Goal: Feedback & Contribution: Submit feedback/report problem

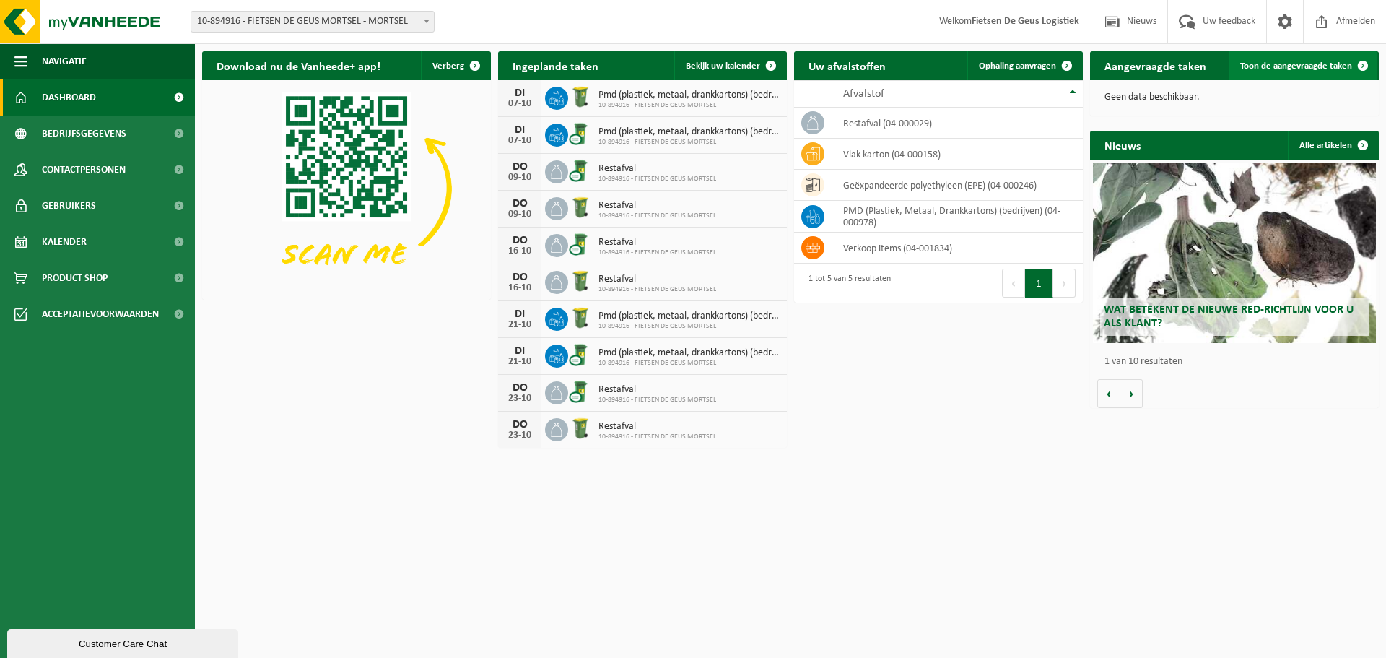
click at [1284, 73] on link "Toon de aangevraagde taken" at bounding box center [1303, 65] width 149 height 29
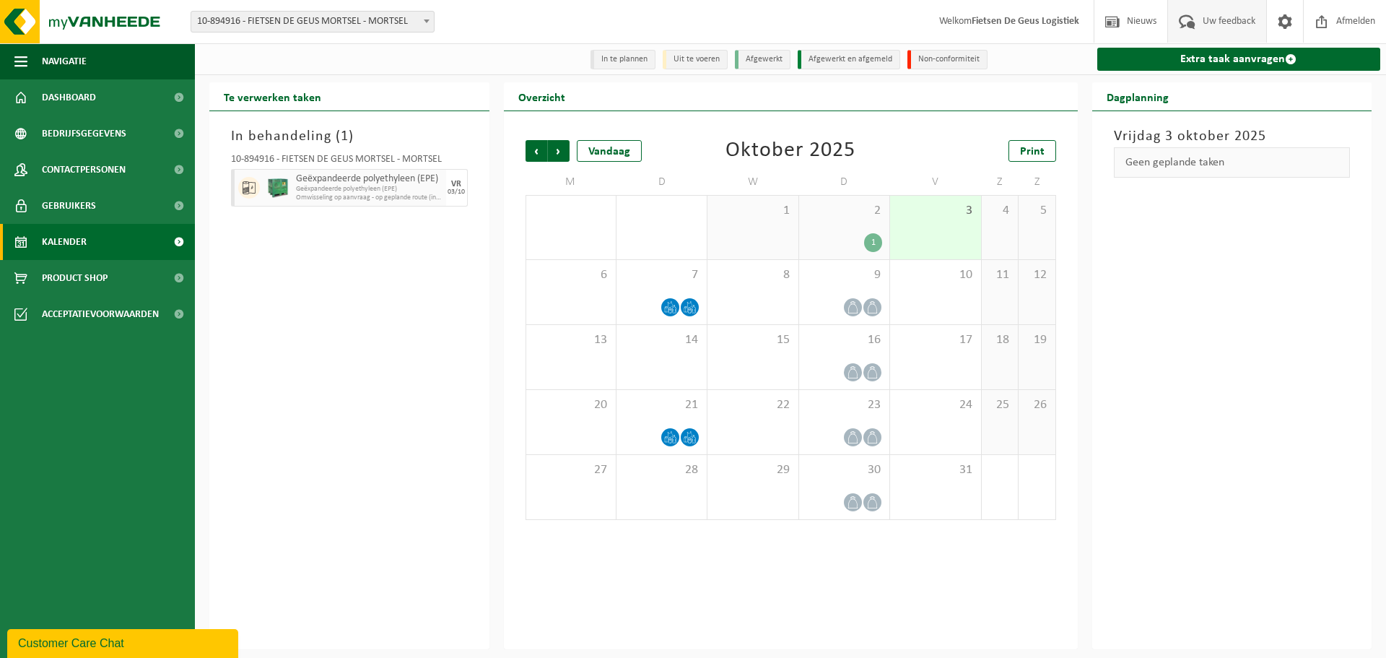
click at [1244, 13] on span "Uw feedback" at bounding box center [1229, 21] width 60 height 43
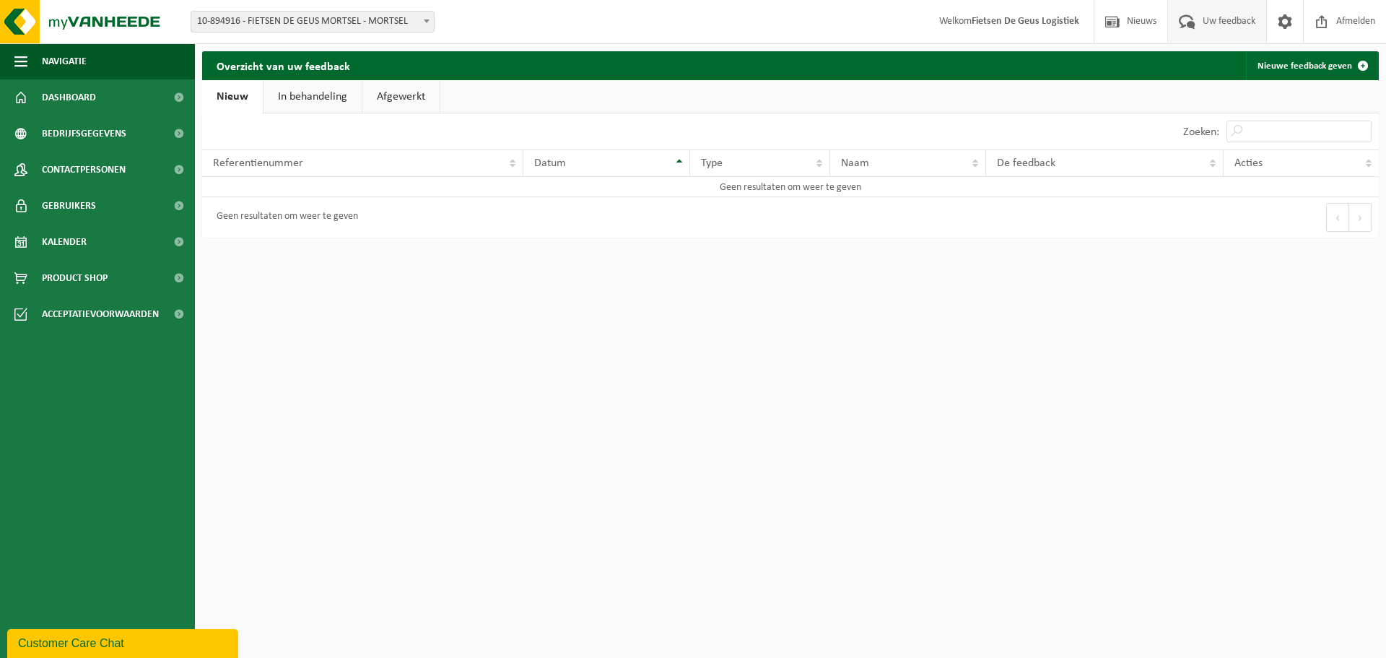
click at [322, 103] on link "In behandeling" at bounding box center [312, 96] width 98 height 33
click at [389, 93] on link "Afgewerkt" at bounding box center [403, 96] width 77 height 33
click at [234, 98] on link "Nieuw" at bounding box center [231, 96] width 58 height 33
click at [411, 183] on td "Geen resultaten om weer te geven" at bounding box center [790, 187] width 1177 height 20
click at [444, 206] on div "Geen resultaten om weer te geven" at bounding box center [496, 217] width 588 height 40
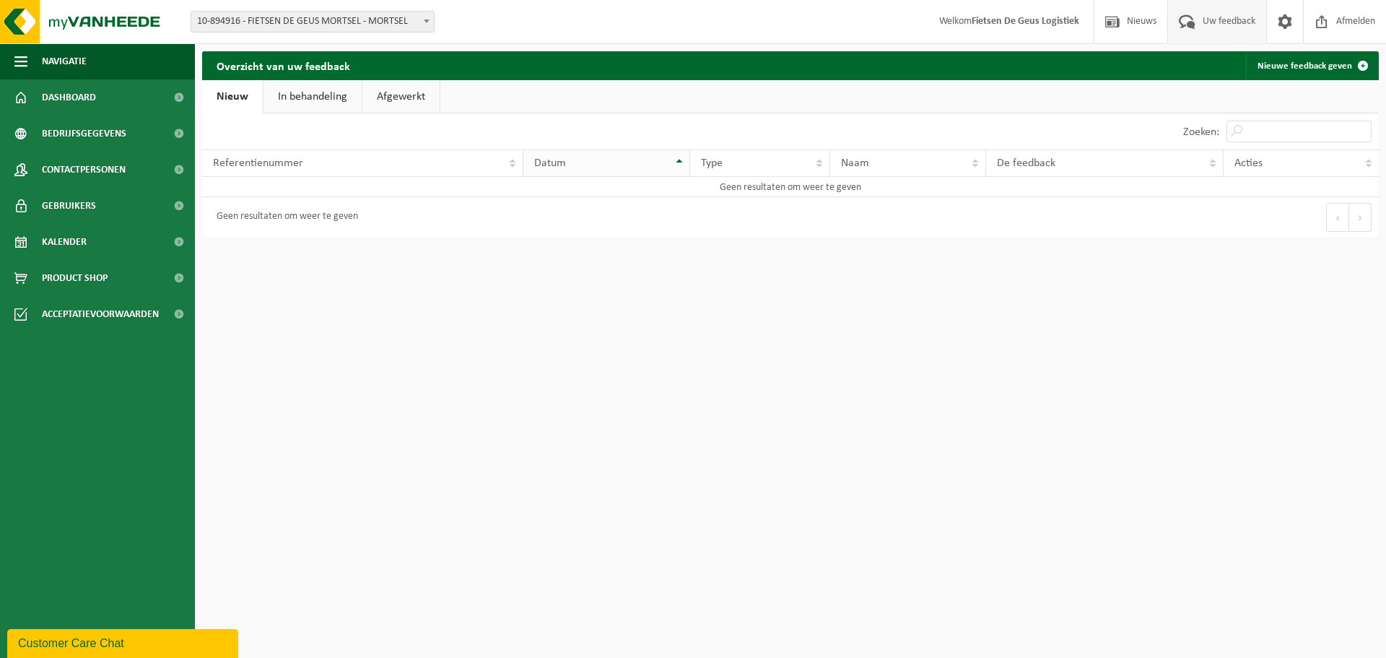
click at [565, 162] on span "Datum" at bounding box center [550, 163] width 32 height 12
click at [762, 183] on td "Geen resultaten om weer te geven" at bounding box center [790, 187] width 1177 height 20
click at [1236, 126] on input "Zoeken:" at bounding box center [1298, 132] width 145 height 22
click at [1317, 70] on link "Nieuwe feedback geven" at bounding box center [1311, 65] width 131 height 29
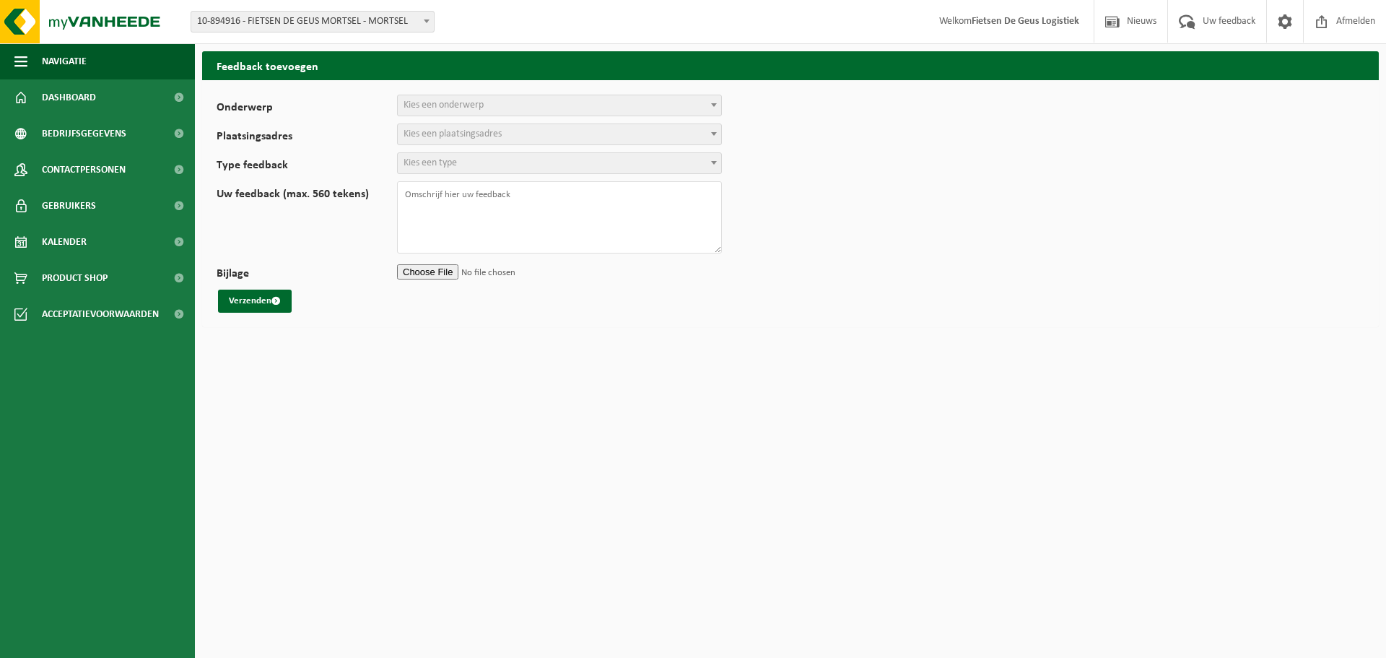
select select
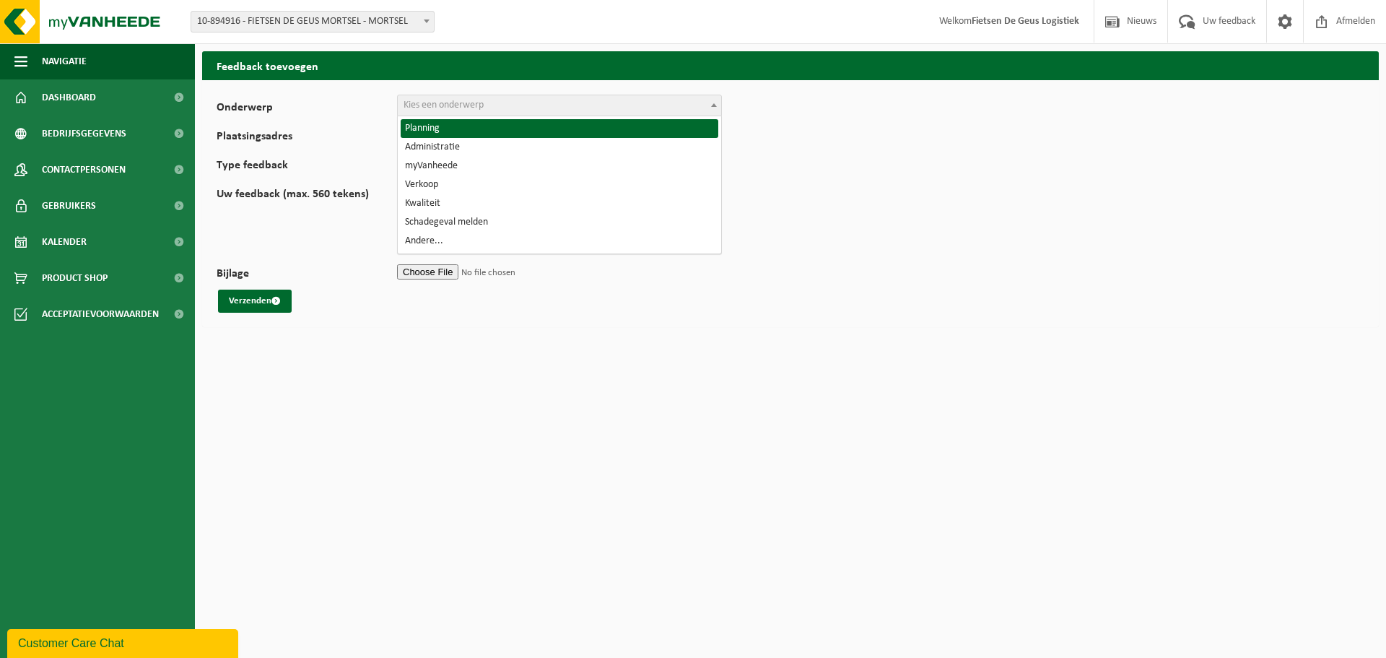
click at [709, 108] on span at bounding box center [714, 104] width 14 height 19
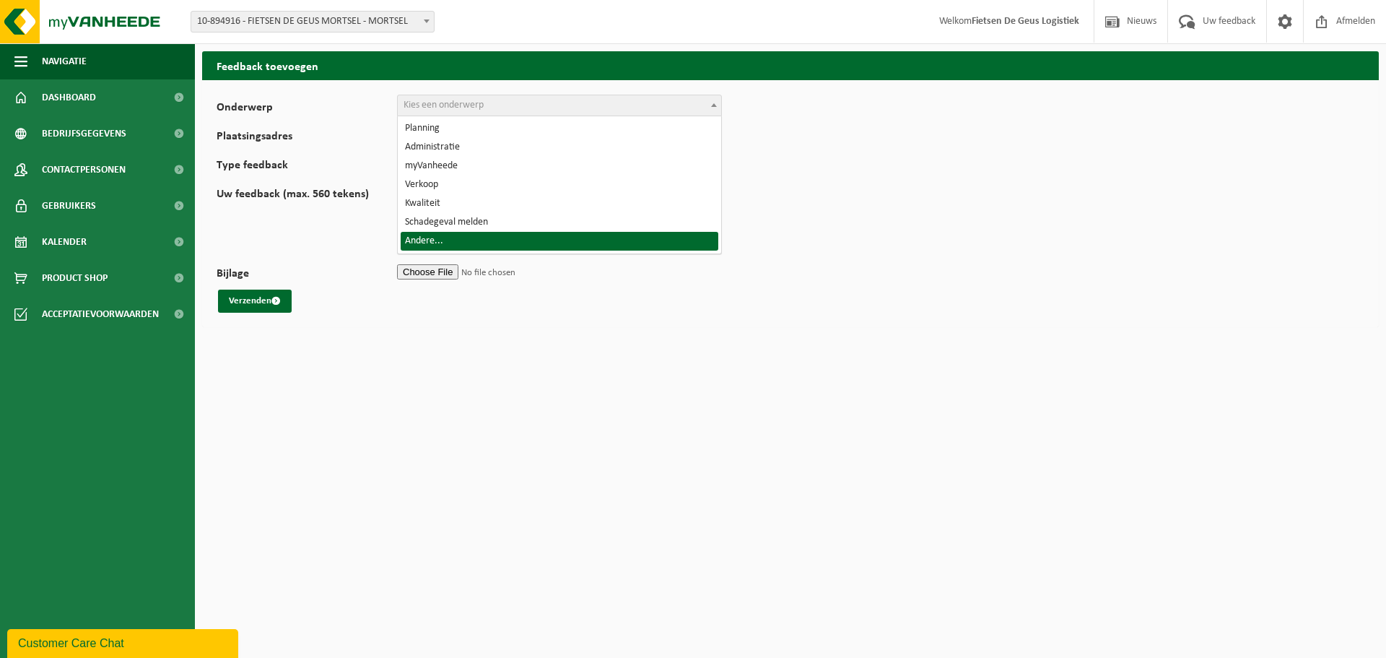
click at [686, 328] on div "Feedback toevoegen Onderwerp Planning Administratie myVanheede Verkoop Kwalitei…" at bounding box center [790, 192] width 1191 height 283
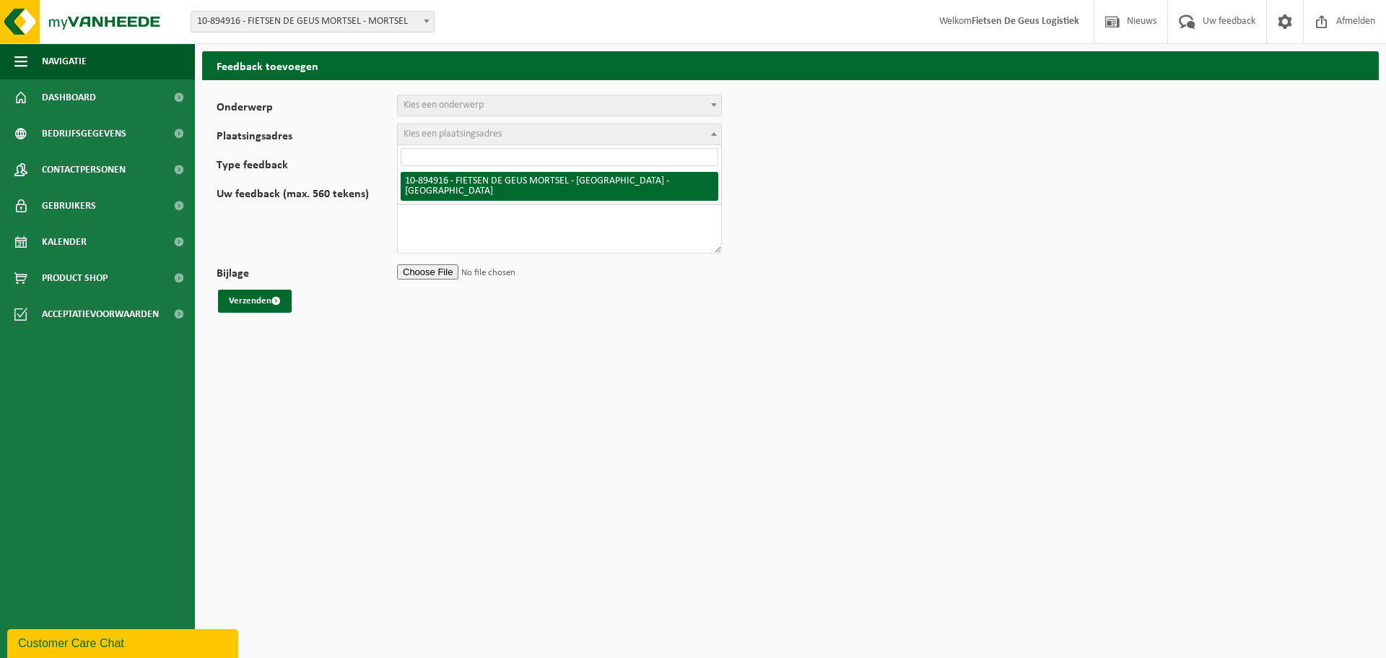
click at [706, 128] on span "Kies een plaatsingsadres" at bounding box center [559, 134] width 323 height 20
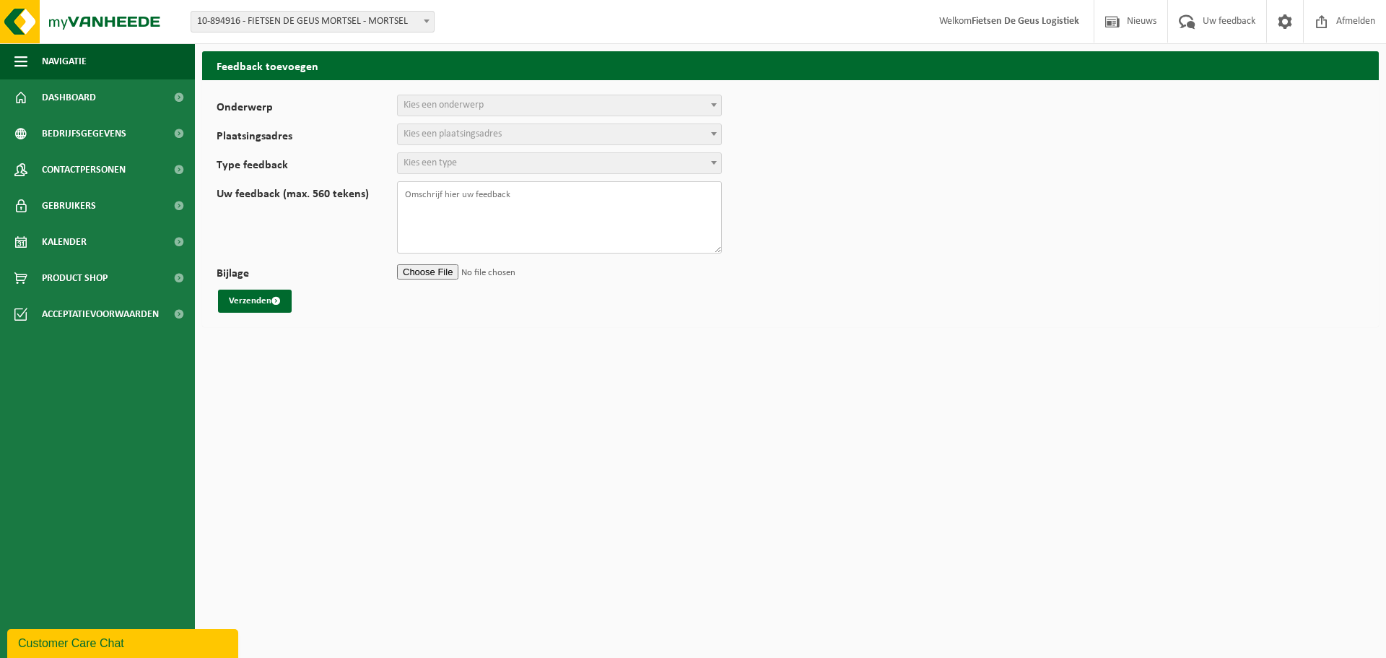
click at [680, 244] on textarea "Uw feedback (max. 560 tekens)" at bounding box center [559, 217] width 325 height 72
click at [693, 172] on span "Kies een type" at bounding box center [559, 163] width 323 height 20
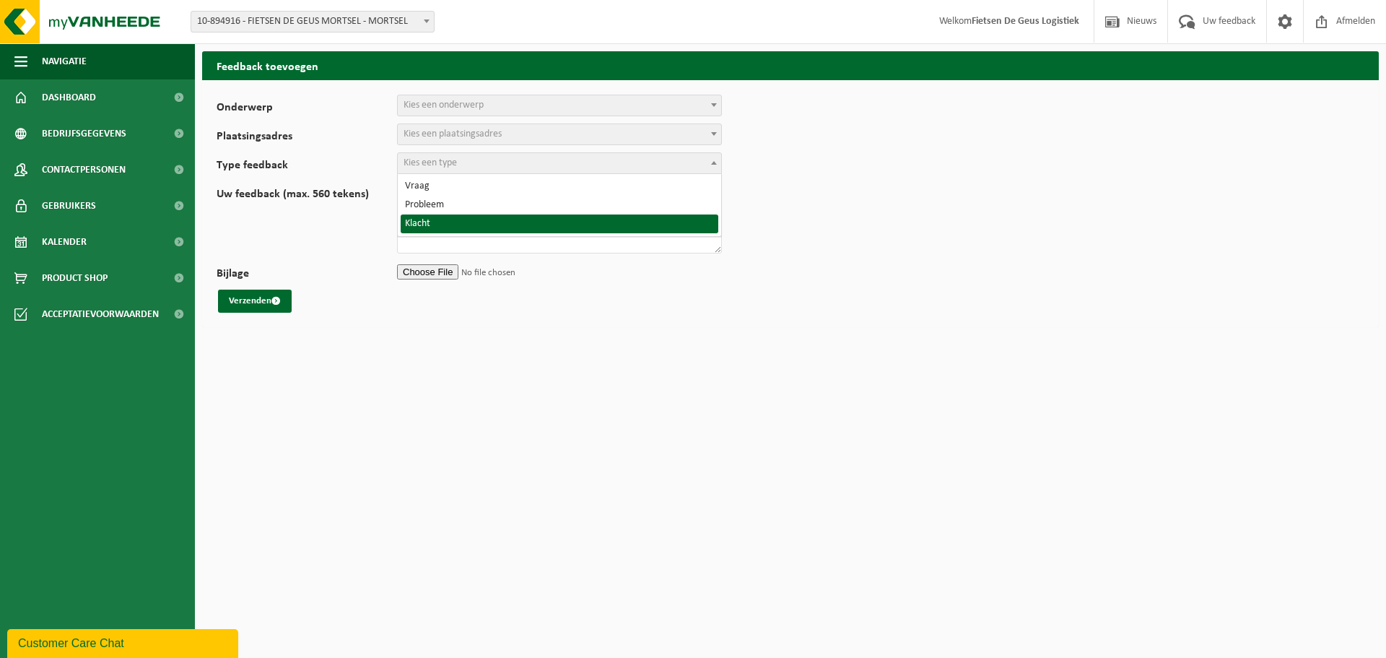
click at [666, 368] on html "Vestiging: 10-894916 - FIETSEN DE GEUS MORTSEL - MORTSEL 10-894916 - FIETSEN DE…" at bounding box center [693, 329] width 1386 height 658
click at [679, 354] on html "Vestiging: 10-894916 - FIETSEN DE GEUS MORTSEL - MORTSEL 10-894916 - FIETSEN DE…" at bounding box center [693, 329] width 1386 height 658
click at [746, 331] on div "Feedback toevoegen Onderwerp Planning Administratie myVanheede Verkoop Kwalitei…" at bounding box center [790, 192] width 1191 height 283
